Goal: Transaction & Acquisition: Purchase product/service

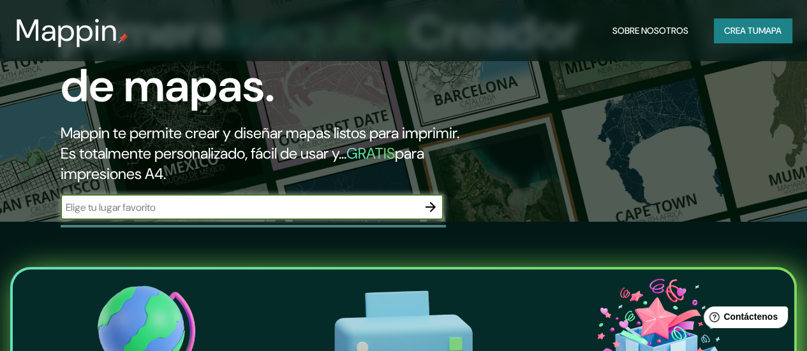
scroll to position [128, 0]
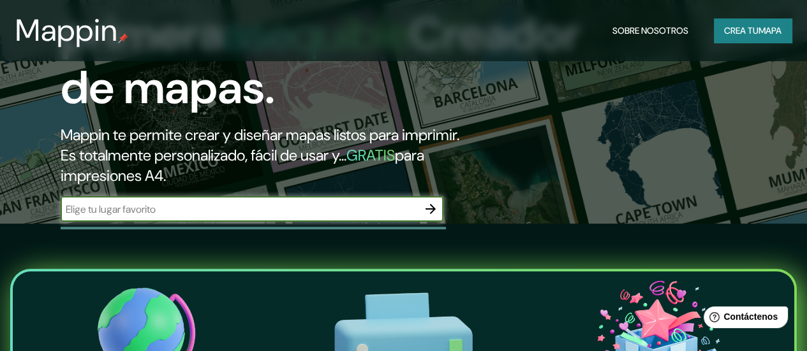
click at [245, 217] on input "text" at bounding box center [239, 209] width 357 height 15
click at [219, 217] on input "text" at bounding box center [239, 209] width 357 height 15
type input "[GEOGRAPHIC_DATA],"
click at [423, 222] on button "button" at bounding box center [431, 209] width 26 height 26
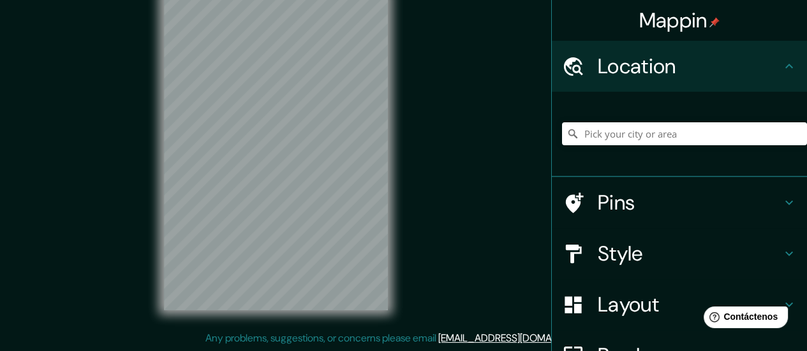
click at [426, 230] on div "Mappin Location Pins Style Layout Border Choose a border. Hint : you can make l…" at bounding box center [403, 162] width 807 height 377
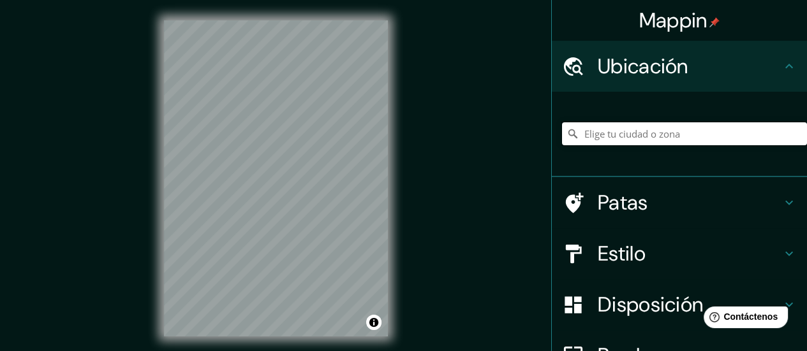
click at [651, 140] on input "Elige tu ciudad o zona" at bounding box center [684, 133] width 245 height 23
click at [650, 138] on input "Elige tu ciudad o zona" at bounding box center [684, 133] width 245 height 23
click at [650, 137] on input "Elige tu ciudad o zona" at bounding box center [684, 133] width 245 height 23
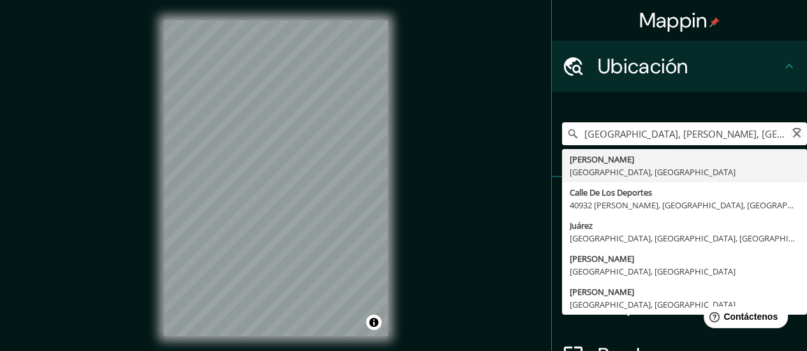
scroll to position [0, 5]
type input "[PERSON_NAME], [GEOGRAPHIC_DATA], [GEOGRAPHIC_DATA]"
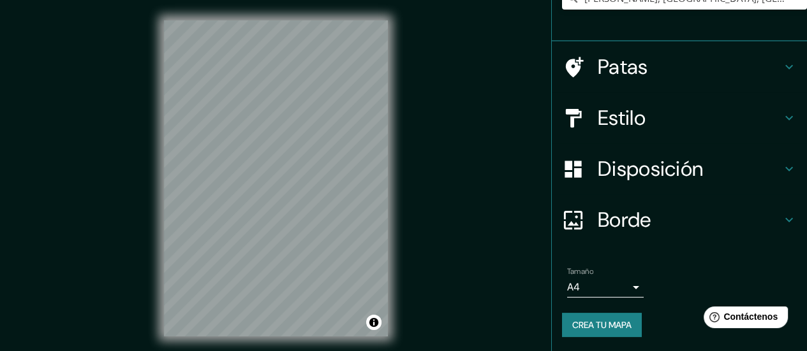
scroll to position [26, 0]
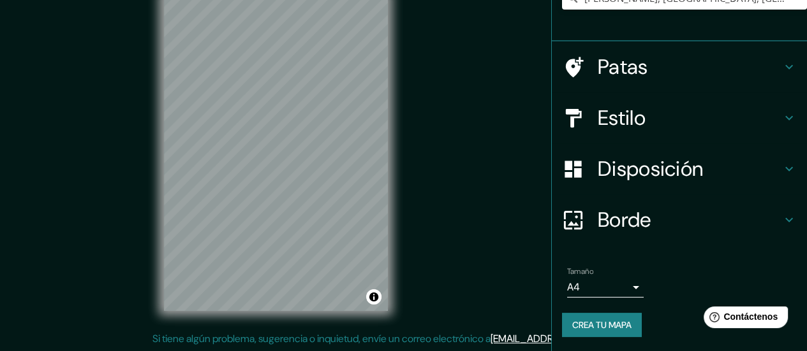
click at [781, 63] on icon at bounding box center [788, 66] width 15 height 15
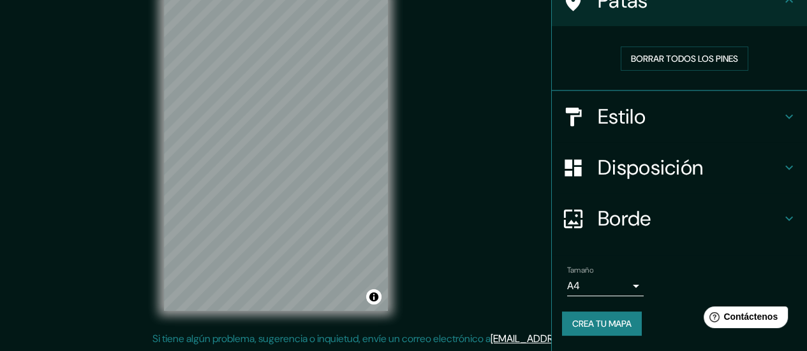
scroll to position [92, 0]
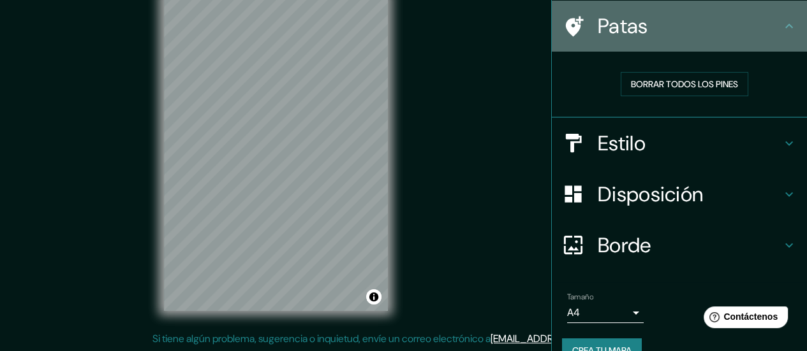
click at [781, 33] on icon at bounding box center [788, 25] width 15 height 15
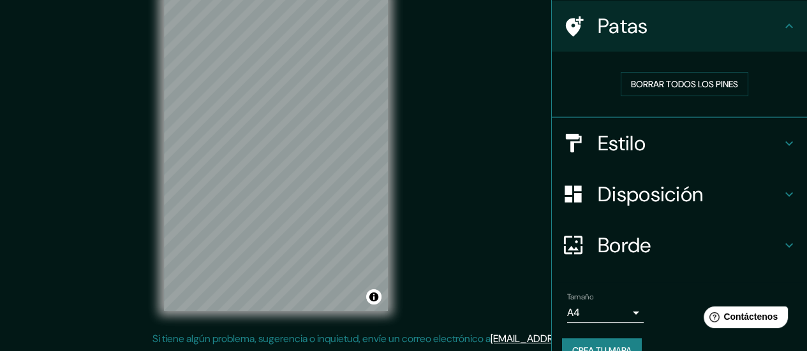
click at [784, 142] on icon at bounding box center [788, 143] width 15 height 15
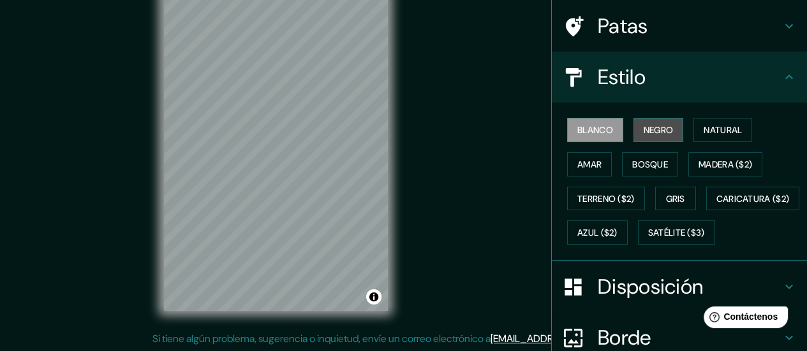
click at [654, 131] on font "Negro" at bounding box center [658, 129] width 30 height 11
click at [590, 131] on font "Blanco" at bounding box center [595, 129] width 36 height 11
click at [666, 202] on font "Gris" at bounding box center [675, 198] width 19 height 11
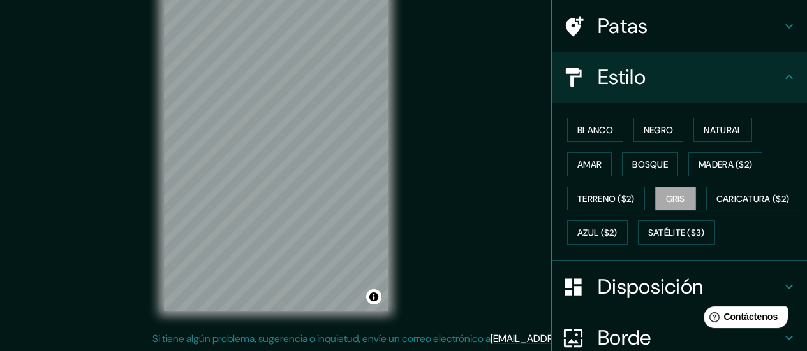
click at [580, 145] on div "Blanco Negro Natural Amar Bosque Madera ($2) Terreno ($2) Gris Caricatura ($2) …" at bounding box center [684, 181] width 245 height 137
click at [580, 135] on font "Blanco" at bounding box center [595, 129] width 36 height 11
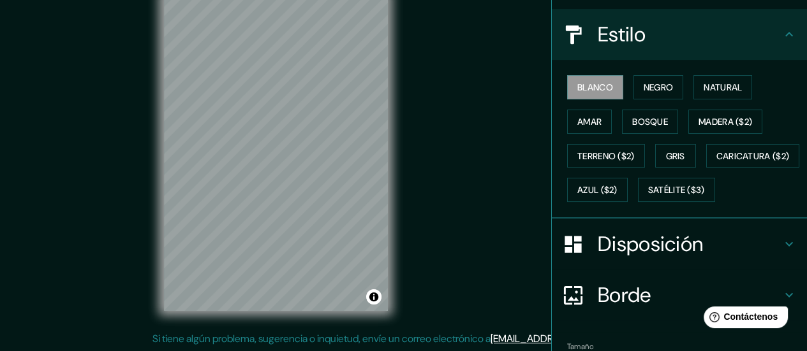
scroll to position [220, 0]
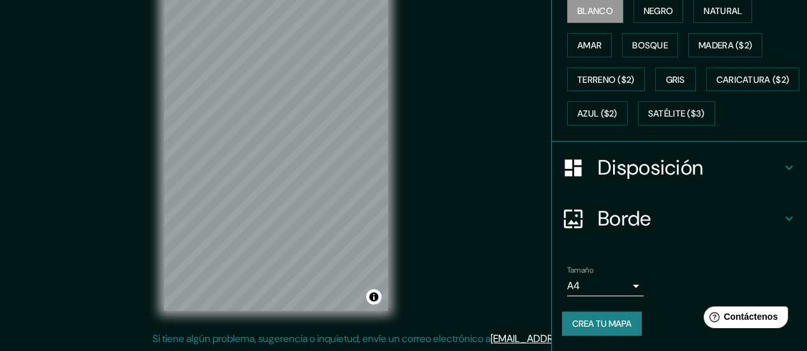
click at [782, 179] on div "Disposición" at bounding box center [679, 167] width 255 height 51
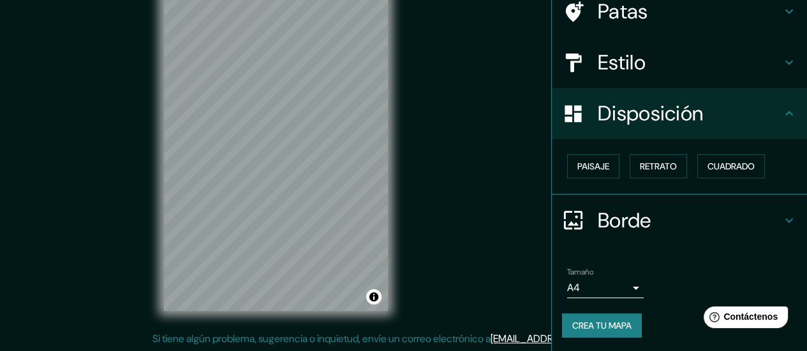
scroll to position [107, 0]
click at [600, 168] on font "Paisaje" at bounding box center [593, 166] width 32 height 11
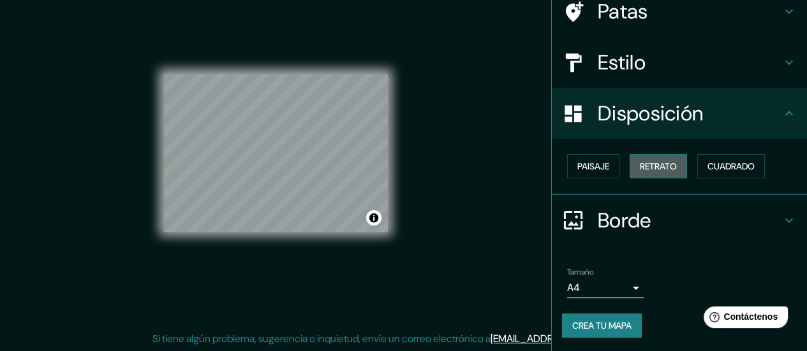
click at [658, 165] on font "Retrato" at bounding box center [658, 166] width 37 height 11
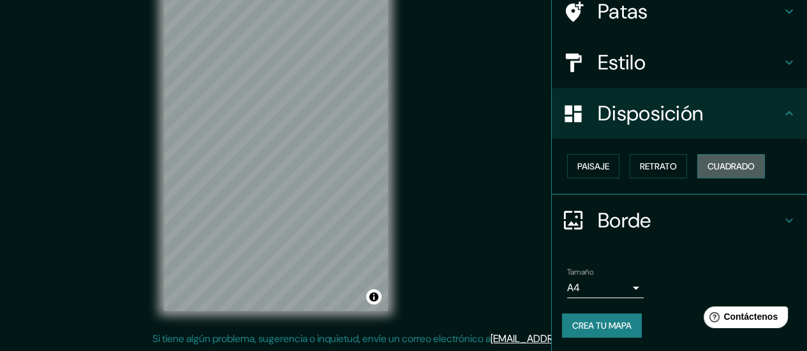
click at [719, 165] on font "Cuadrado" at bounding box center [730, 166] width 47 height 11
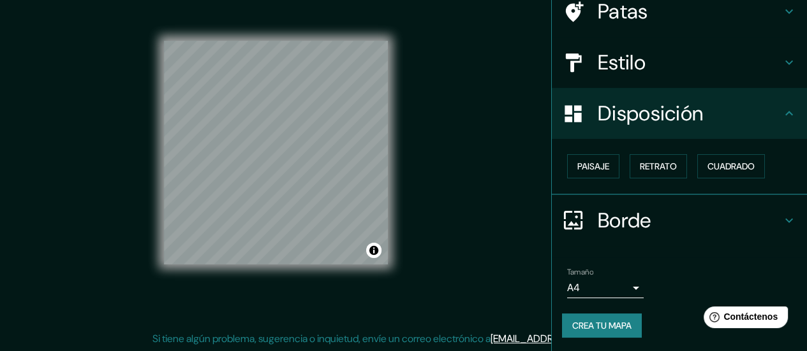
click at [784, 215] on icon at bounding box center [788, 220] width 15 height 15
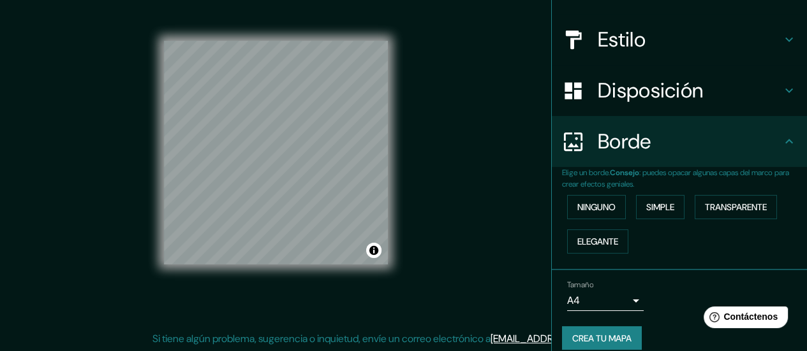
scroll to position [143, 0]
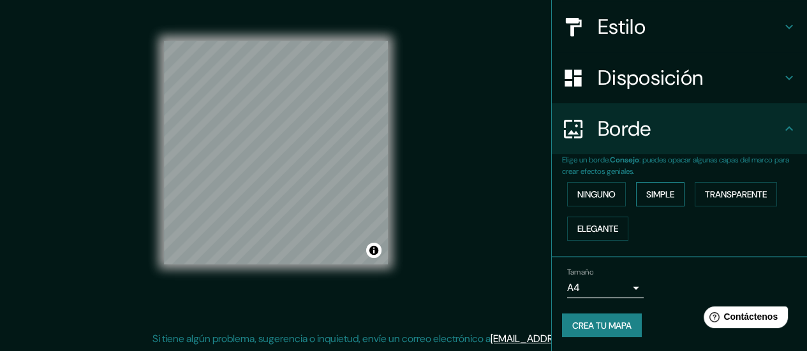
click at [636, 191] on button "Simple" at bounding box center [660, 194] width 48 height 24
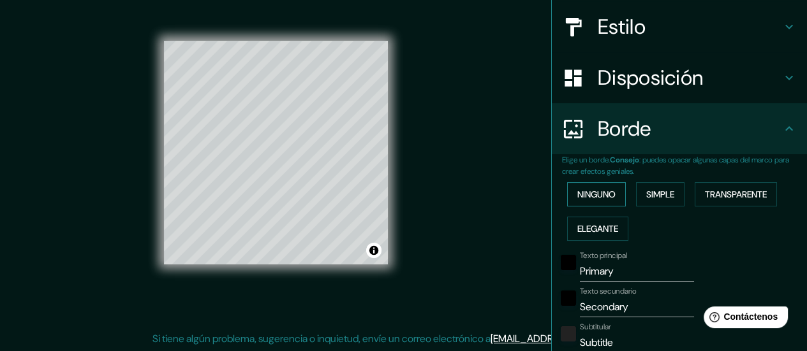
click at [610, 191] on button "Ninguno" at bounding box center [596, 194] width 59 height 24
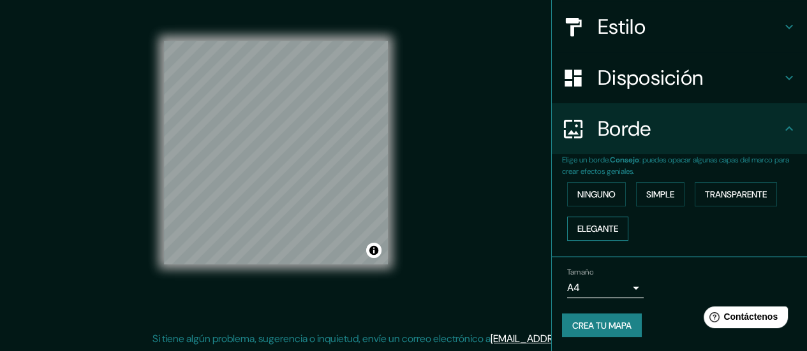
click at [605, 225] on font "Elegante" at bounding box center [597, 228] width 41 height 11
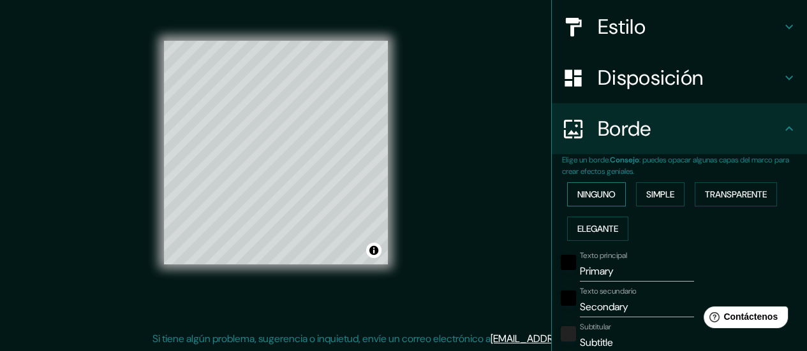
click at [589, 193] on font "Ninguno" at bounding box center [596, 194] width 38 height 11
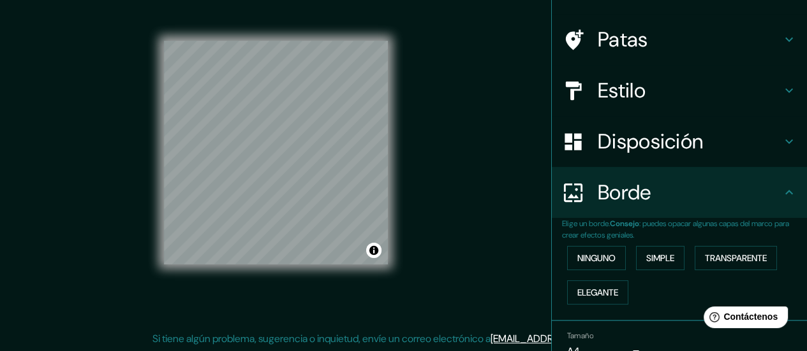
scroll to position [15, 0]
